Goal: Complete application form

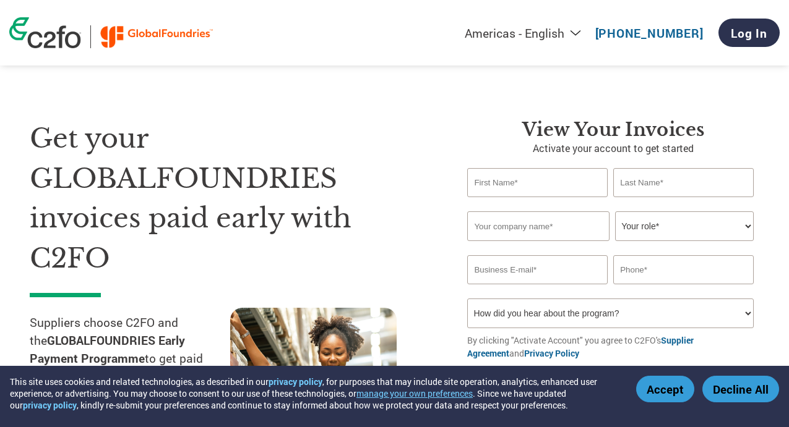
select select "en-[GEOGRAPHIC_DATA]"
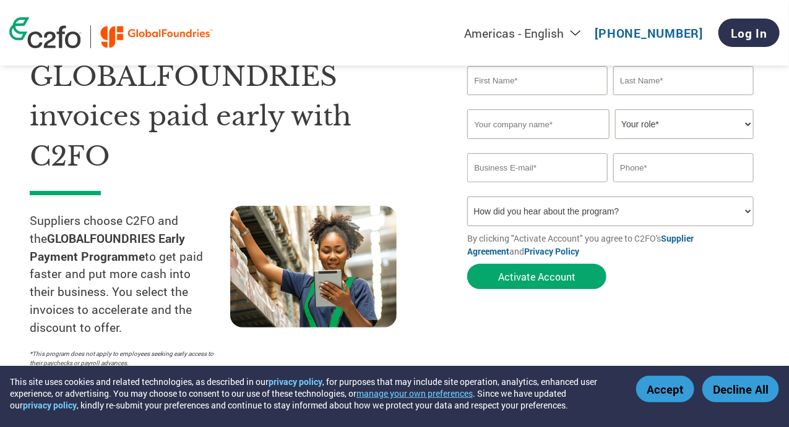
scroll to position [43, 0]
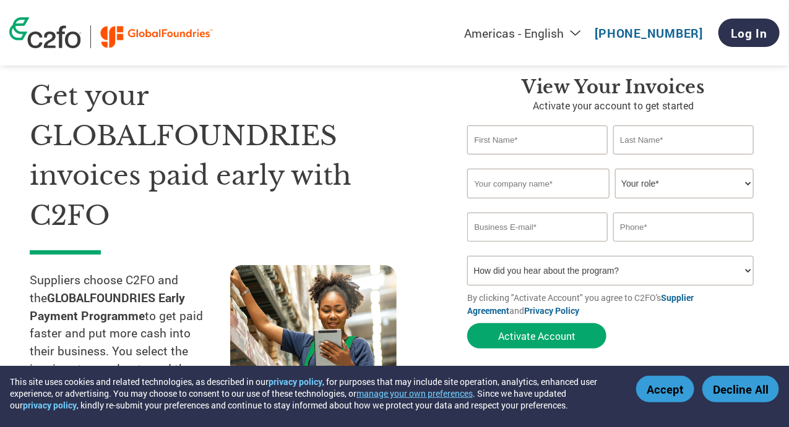
click at [531, 155] on input "text" at bounding box center [537, 140] width 140 height 29
type input "[PERSON_NAME]"
type input "APEX TALENT SOLUTIONS PTE LTD"
type input "[PERSON_NAME][EMAIL_ADDRESS][DOMAIN_NAME]"
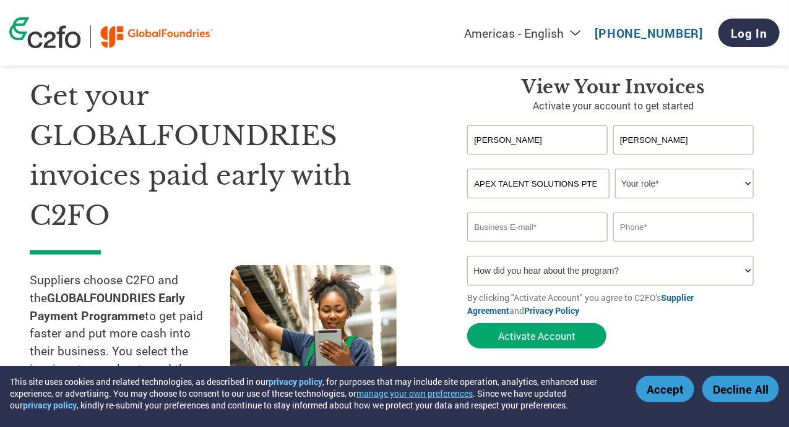
type input "97842992"
click at [677, 199] on select "Your role* CFO Controller Credit Manager Finance Director Treasurer CEO Preside…" at bounding box center [684, 184] width 138 height 30
select select "OWNER_FOUNDER"
click at [615, 199] on select "Your role* CFO Controller Credit Manager Finance Director Treasurer CEO Preside…" at bounding box center [684, 184] width 138 height 30
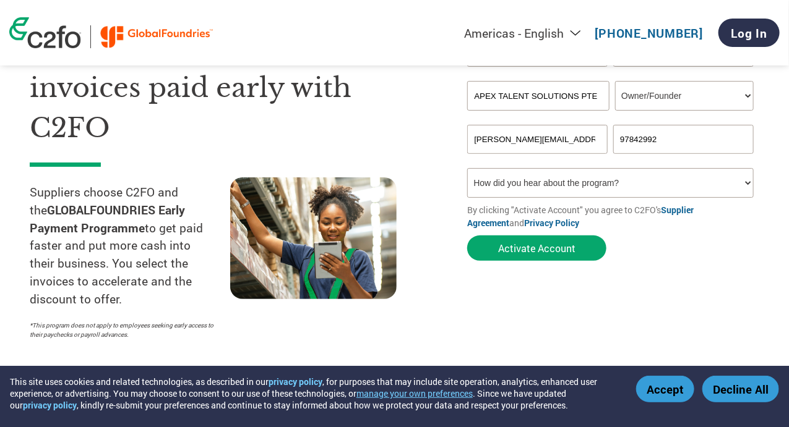
scroll to position [246, 0]
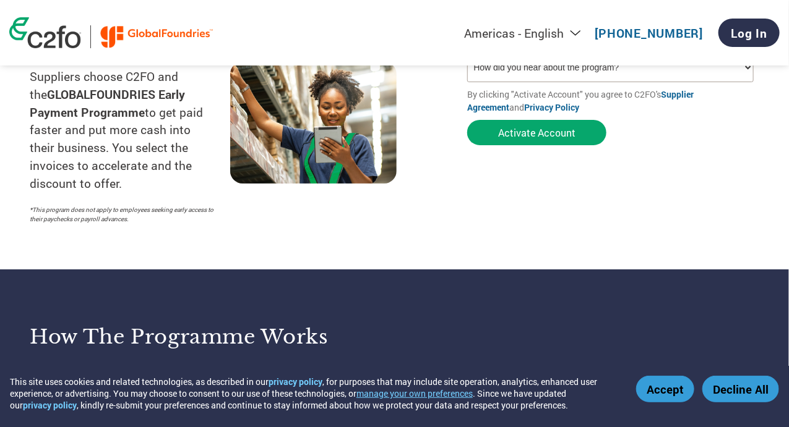
click at [681, 82] on select "How did you hear about the program? Received a letter Email Social Media Online…" at bounding box center [610, 68] width 286 height 30
select select "Other"
click at [467, 82] on select "How did you hear about the program? Received a letter Email Social Media Online…" at bounding box center [610, 68] width 286 height 30
drag, startPoint x: 578, startPoint y: 328, endPoint x: 562, endPoint y: 294, distance: 37.1
click at [578, 270] on section "Get your GLOBALFOUNDRIES invoices paid early with C2FO Suppliers choose C2FO an…" at bounding box center [394, 36] width 789 height 466
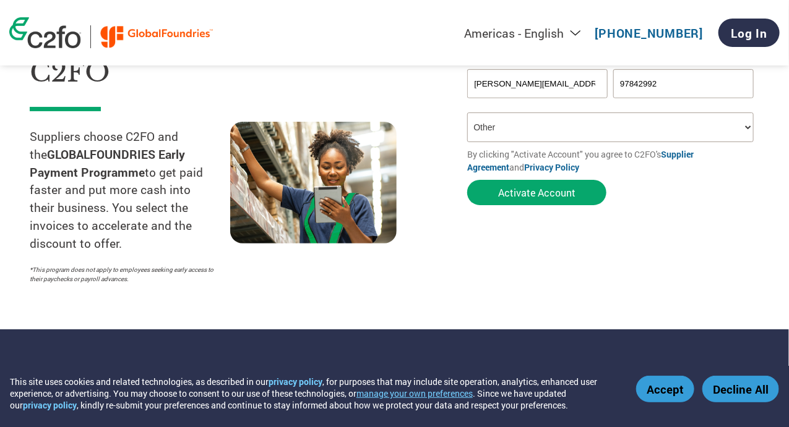
scroll to position [249, 0]
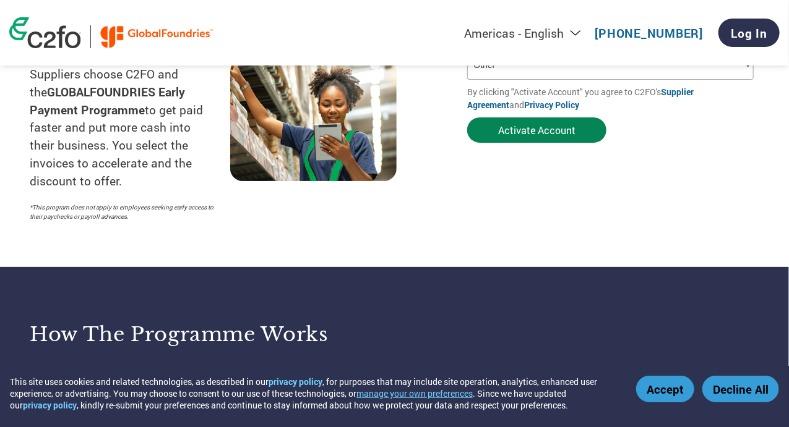
click at [520, 143] on button "Activate Account" at bounding box center [536, 130] width 139 height 25
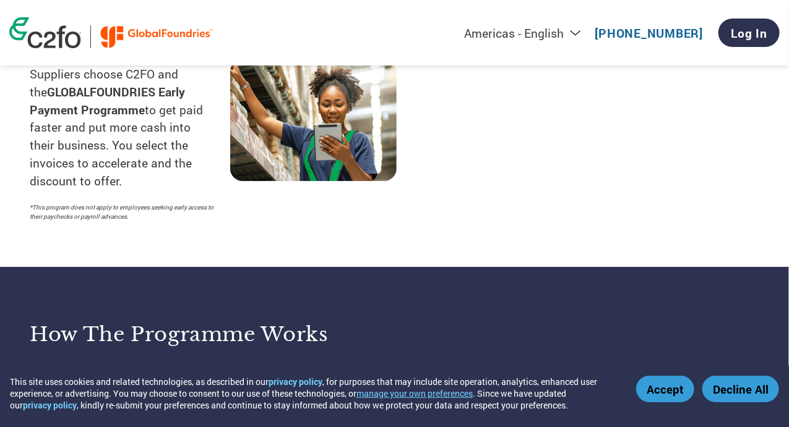
click at [671, 394] on button "Accept" at bounding box center [665, 389] width 58 height 27
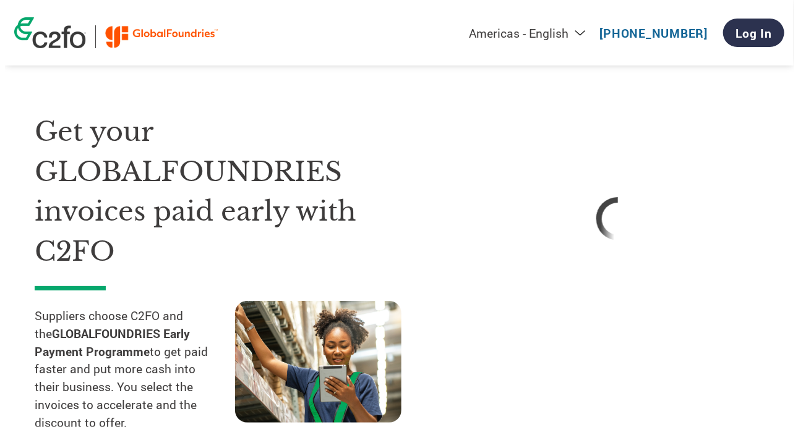
scroll to position [0, 0]
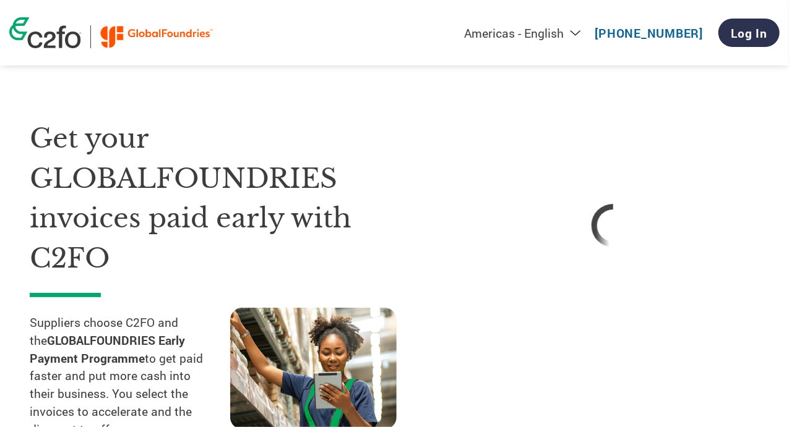
select select "en-[GEOGRAPHIC_DATA]"
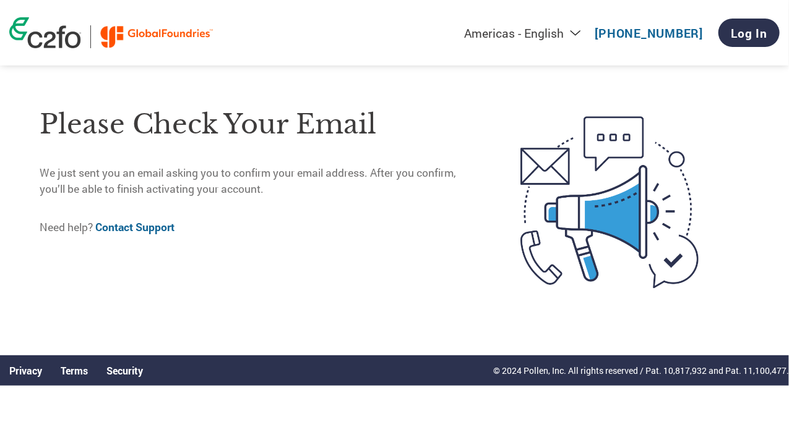
click at [788, 20] on html "This site uses cookies and related technologies, as described in our privacy po…" at bounding box center [394, 168] width 789 height 337
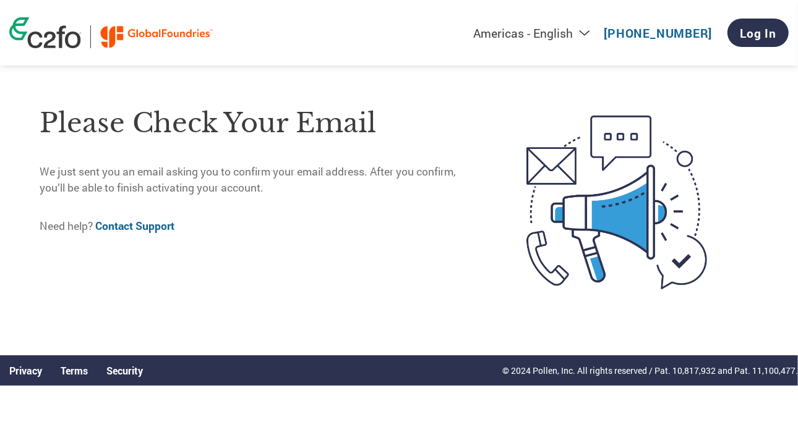
click at [409, 299] on div "Please check your email We just sent you an email asking you to confirm your em…" at bounding box center [257, 202] width 435 height 219
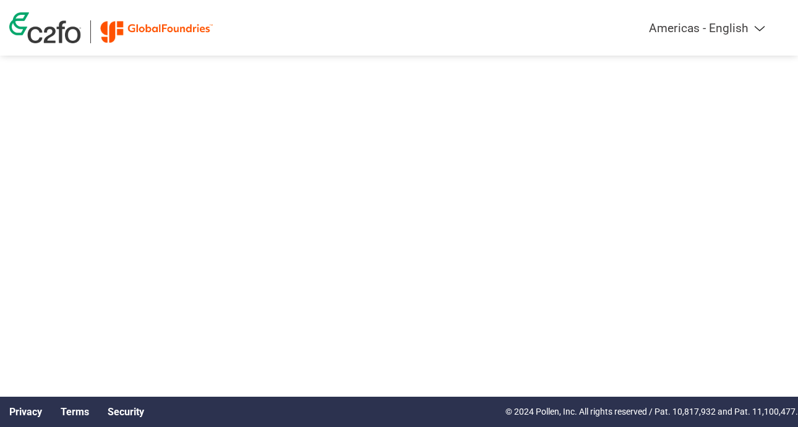
select select "en-[GEOGRAPHIC_DATA]"
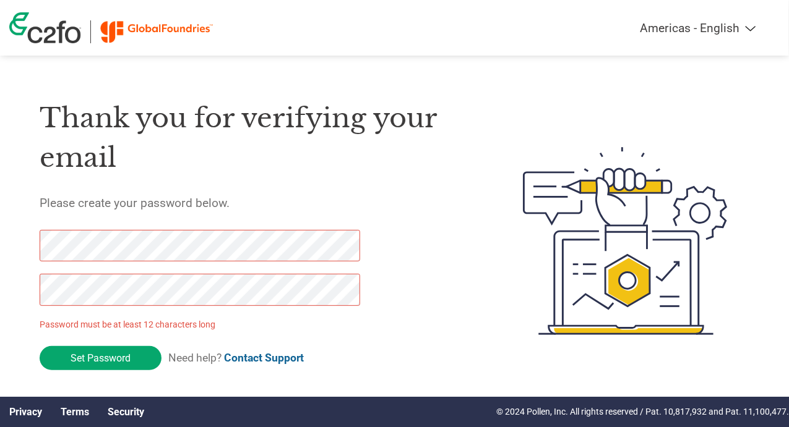
drag, startPoint x: 136, startPoint y: 372, endPoint x: 0, endPoint y: 260, distance: 176.6
click at [0, 260] on div "Thank you for verifying your email Please create your password below. Password …" at bounding box center [394, 241] width 789 height 322
click at [0, 301] on div "Thank you for verifying your email Please create your password below. Password …" at bounding box center [394, 241] width 789 height 322
click at [137, 371] on input "Set Password" at bounding box center [101, 358] width 122 height 24
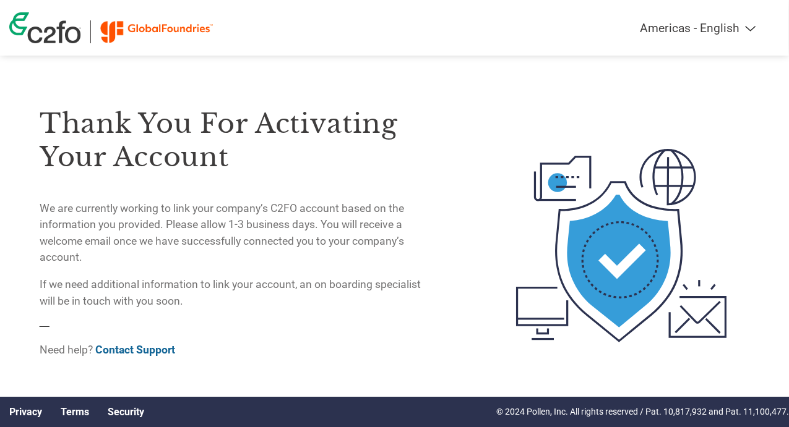
scroll to position [14, 0]
